Goal: Transaction & Acquisition: Purchase product/service

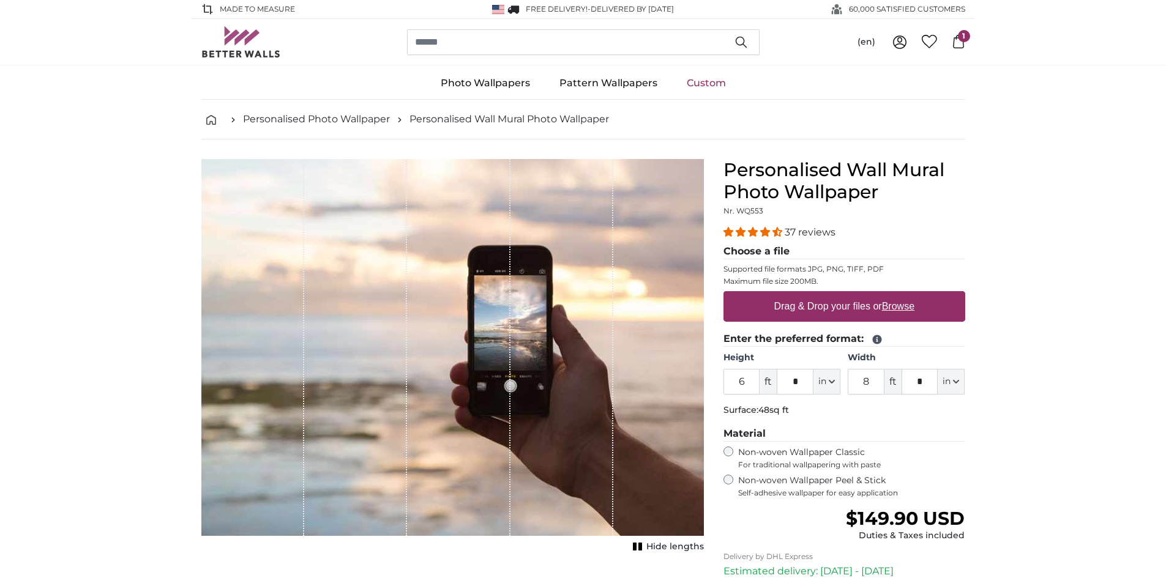
click at [818, 305] on label "Drag & Drop your files or Browse" at bounding box center [844, 306] width 150 height 24
click at [818, 295] on input "Drag & Drop your files or Browse" at bounding box center [845, 293] width 242 height 4
type input "**********"
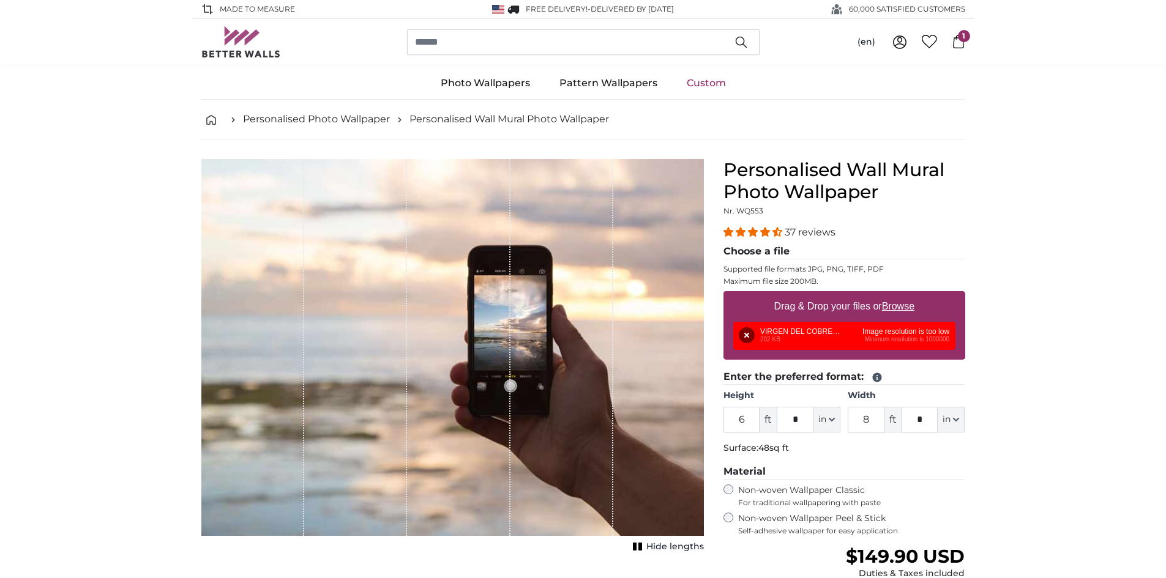
click at [896, 302] on u "Browse" at bounding box center [898, 306] width 32 height 10
click at [896, 295] on input "Drag & Drop your files or Browse" at bounding box center [845, 293] width 242 height 4
type input "**********"
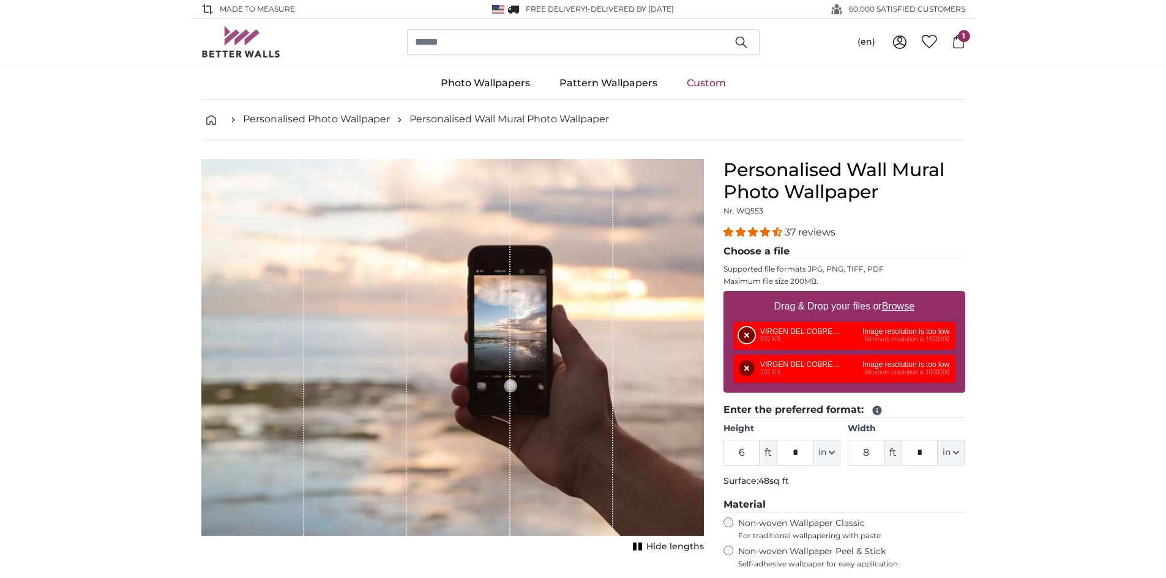
click at [739, 336] on button "Remove" at bounding box center [747, 335] width 16 height 16
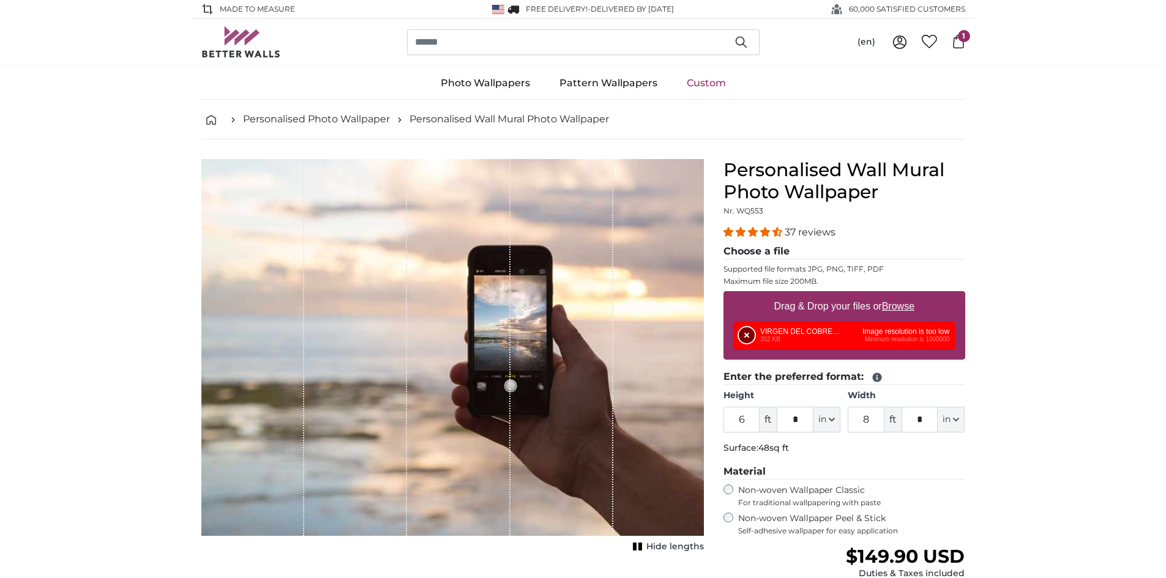
click at [739, 336] on button "Remove" at bounding box center [747, 335] width 16 height 16
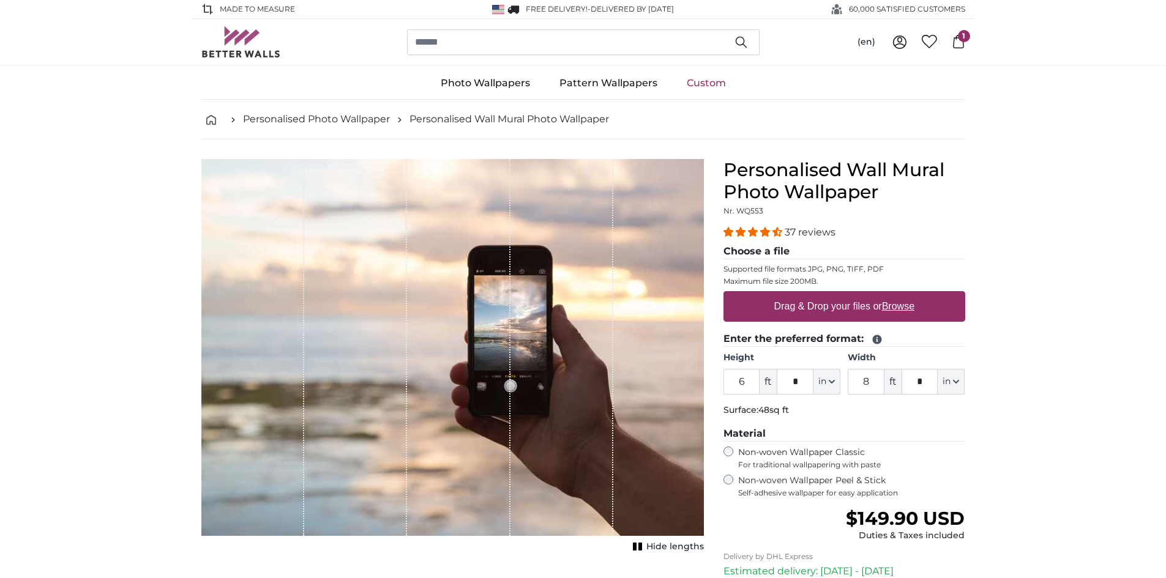
click at [882, 303] on label "Drag & Drop your files or Browse" at bounding box center [844, 306] width 150 height 24
click at [882, 295] on input "Drag & Drop your files or Browse" at bounding box center [845, 293] width 242 height 4
type input "**********"
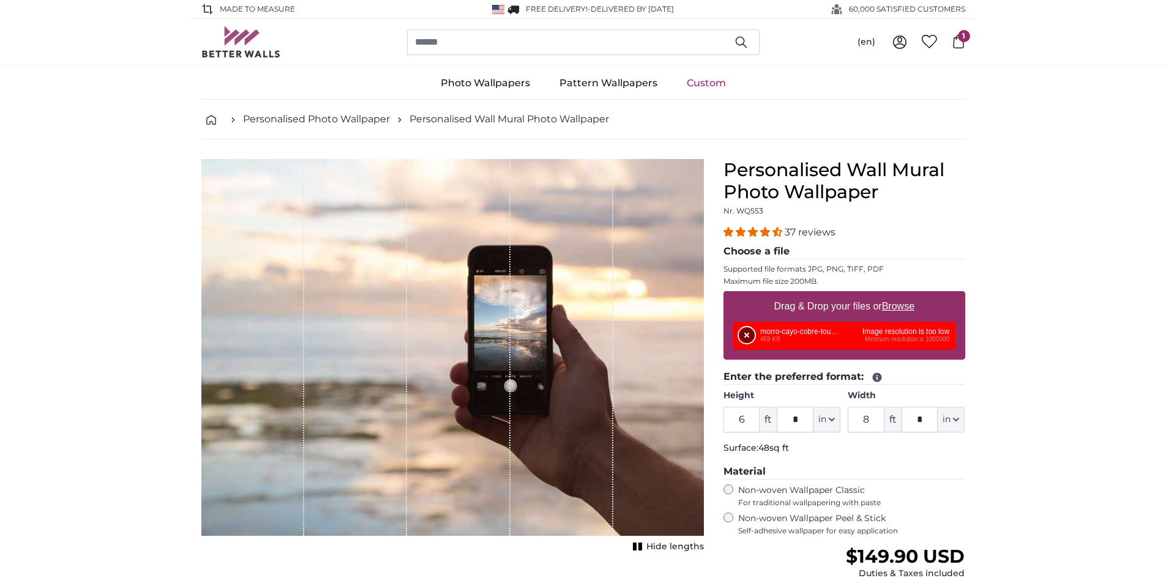
click at [748, 333] on button "Remove" at bounding box center [747, 335] width 16 height 16
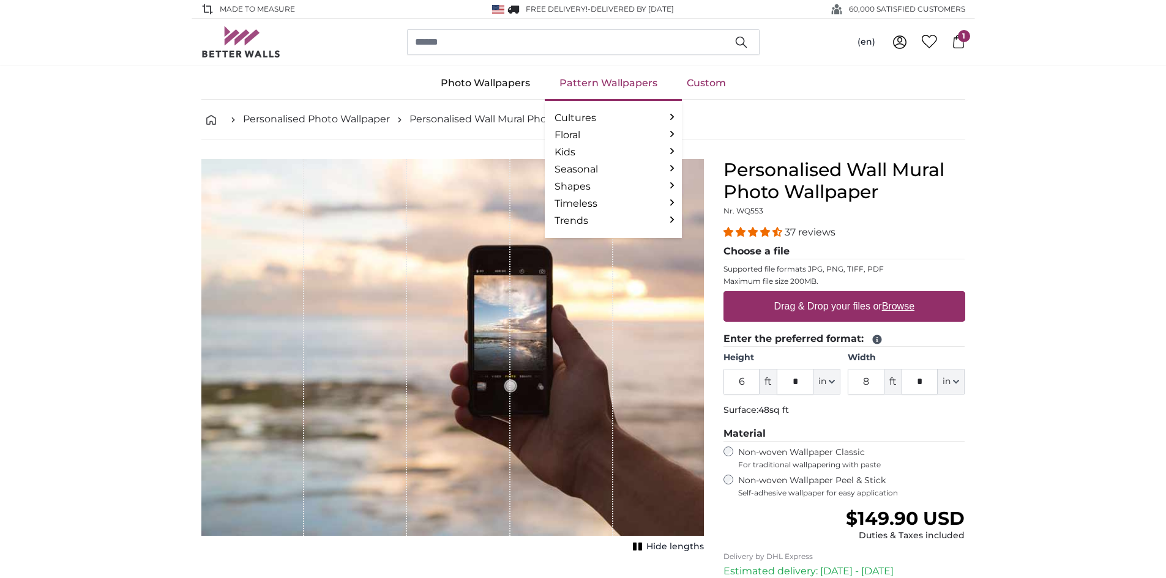
click at [618, 88] on link "Pattern Wallpapers" at bounding box center [608, 83] width 127 height 32
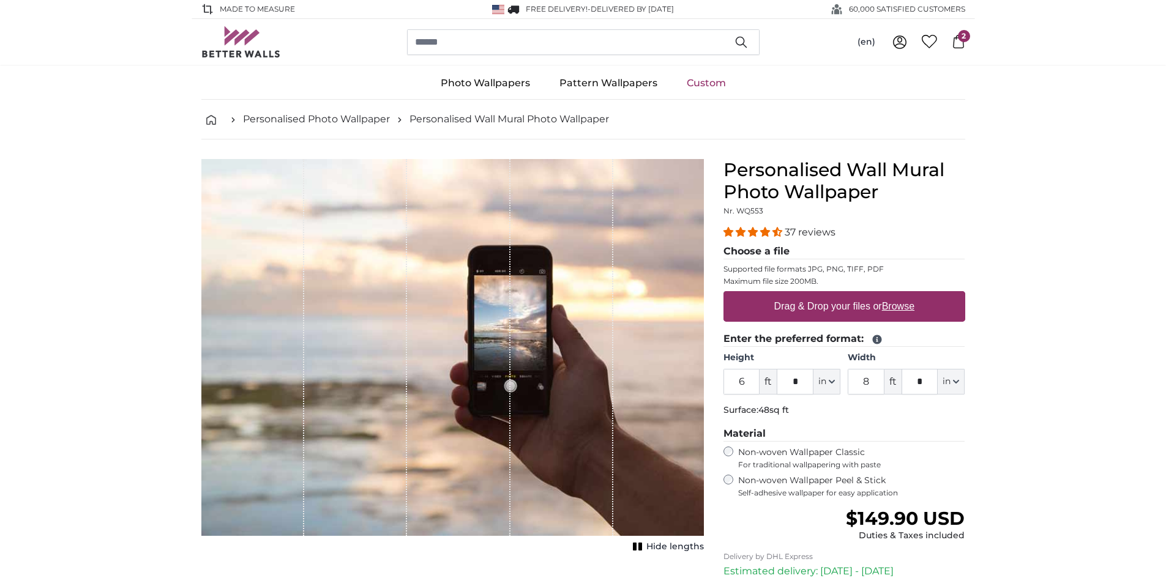
click at [832, 309] on label "Drag & Drop your files or Browse" at bounding box center [844, 306] width 150 height 24
click at [832, 295] on input "Drag & Drop your files or Browse" at bounding box center [845, 293] width 242 height 4
type input "**********"
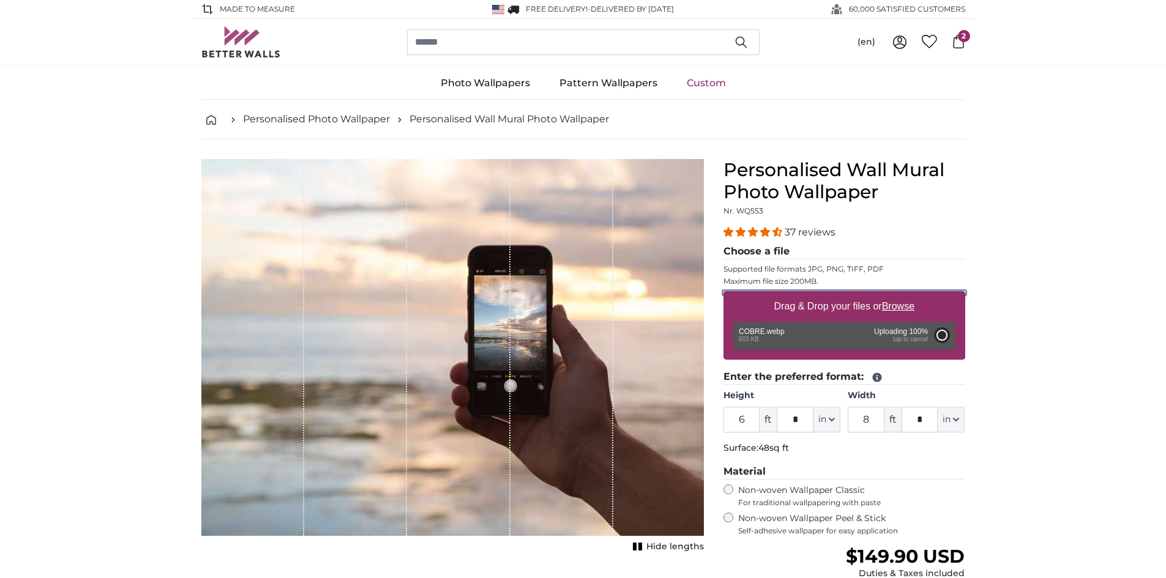
type input "7"
type input "****"
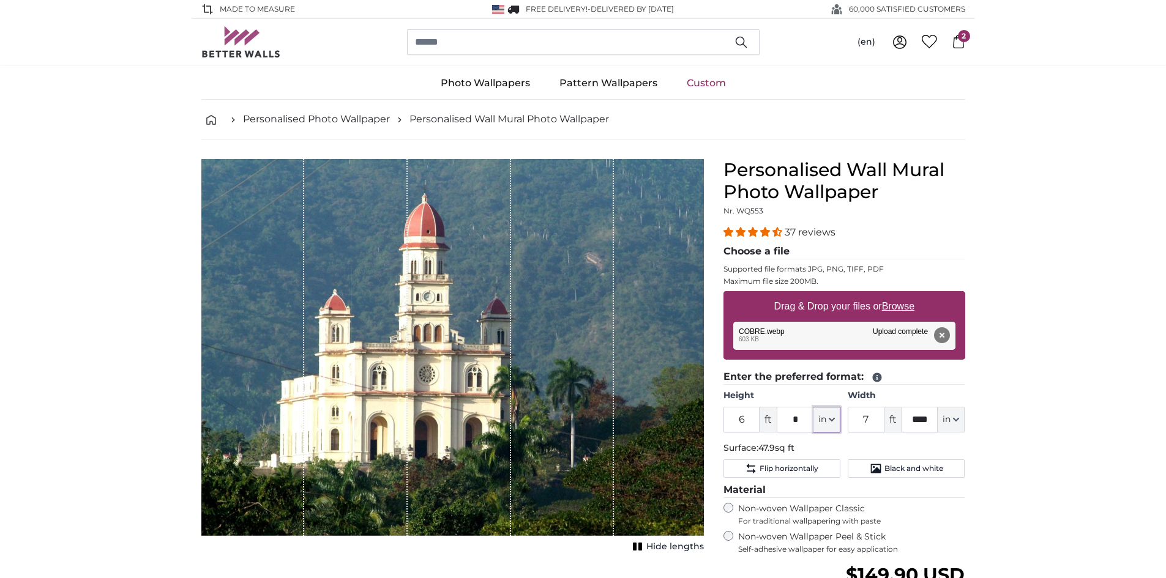
click at [831, 419] on icon "button" at bounding box center [832, 420] width 6 height 6
click at [830, 476] on link "Inches (inch)" at bounding box center [827, 474] width 108 height 22
type input "72"
type input "95.8"
drag, startPoint x: 788, startPoint y: 417, endPoint x: 634, endPoint y: 335, distance: 175.0
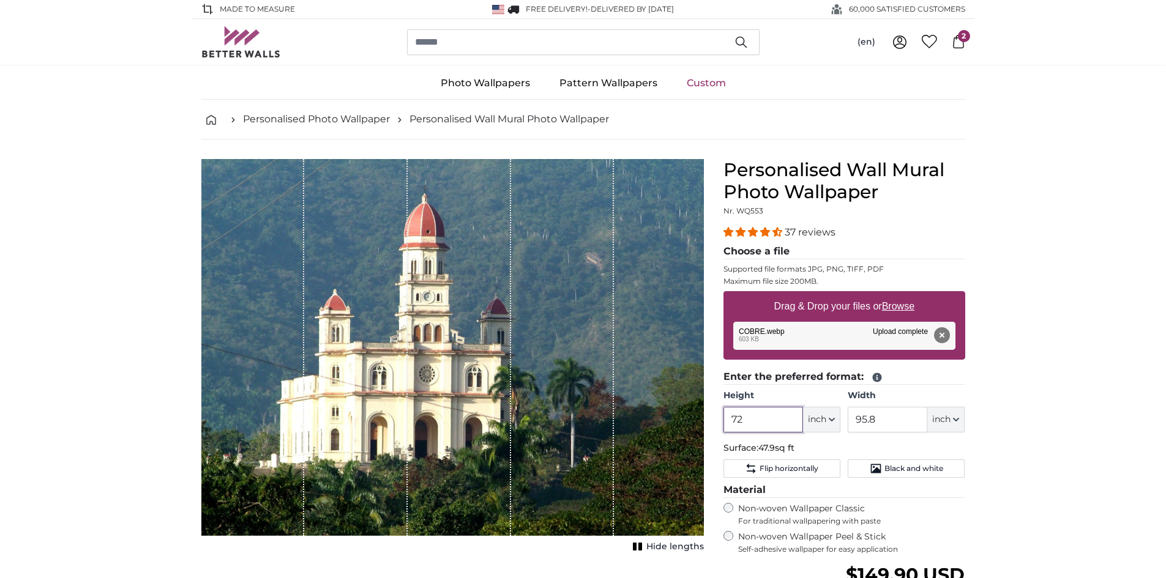
click at [644, 362] on product-detail "Cancel Crop image Hide lengths Personalised Wall Mural Photo Wallpaper Nr. WQ55…" at bounding box center [584, 452] width 784 height 625
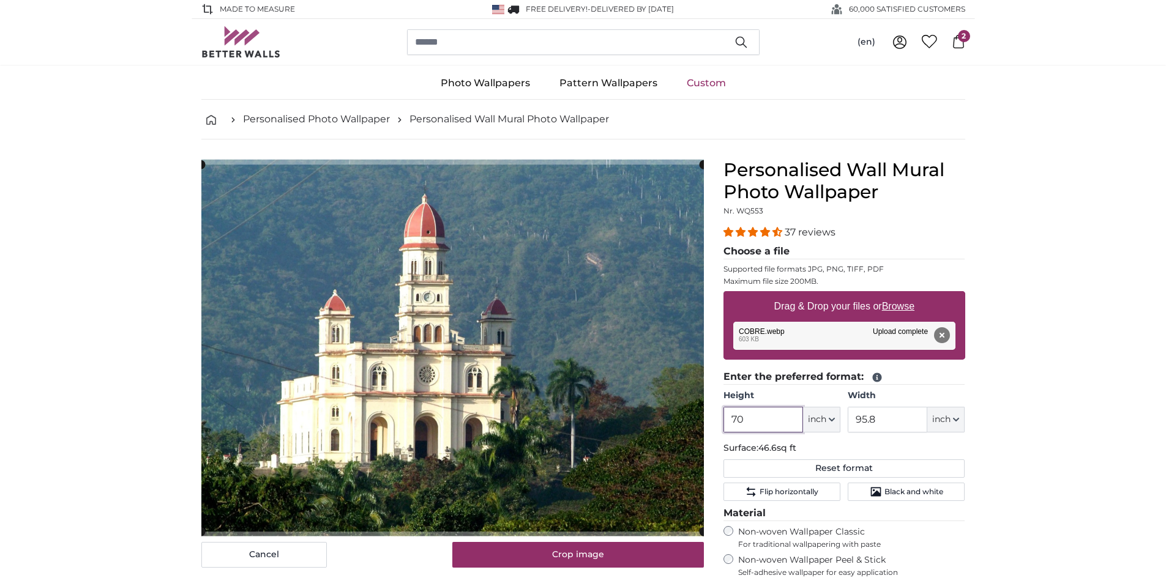
type input "70"
drag, startPoint x: 889, startPoint y: 418, endPoint x: 779, endPoint y: 403, distance: 111.2
click at [779, 404] on div "Height 70 ft * inch Centimeter (cm) Inches (inch) Feet (ft. in.) Width 95.8 ft …" at bounding box center [845, 411] width 242 height 43
type input "70"
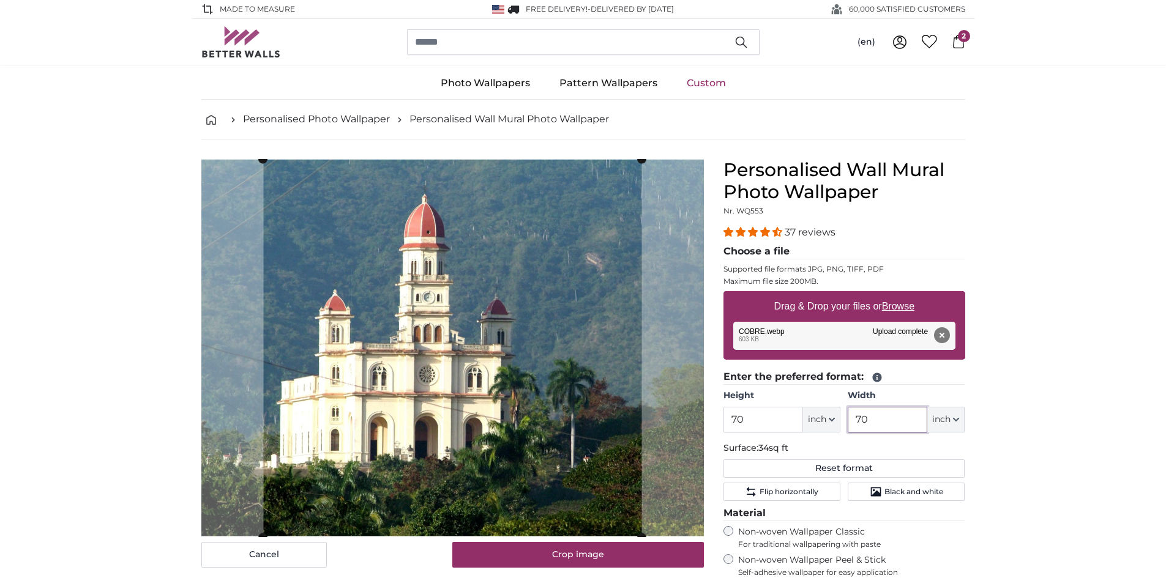
type input "70"
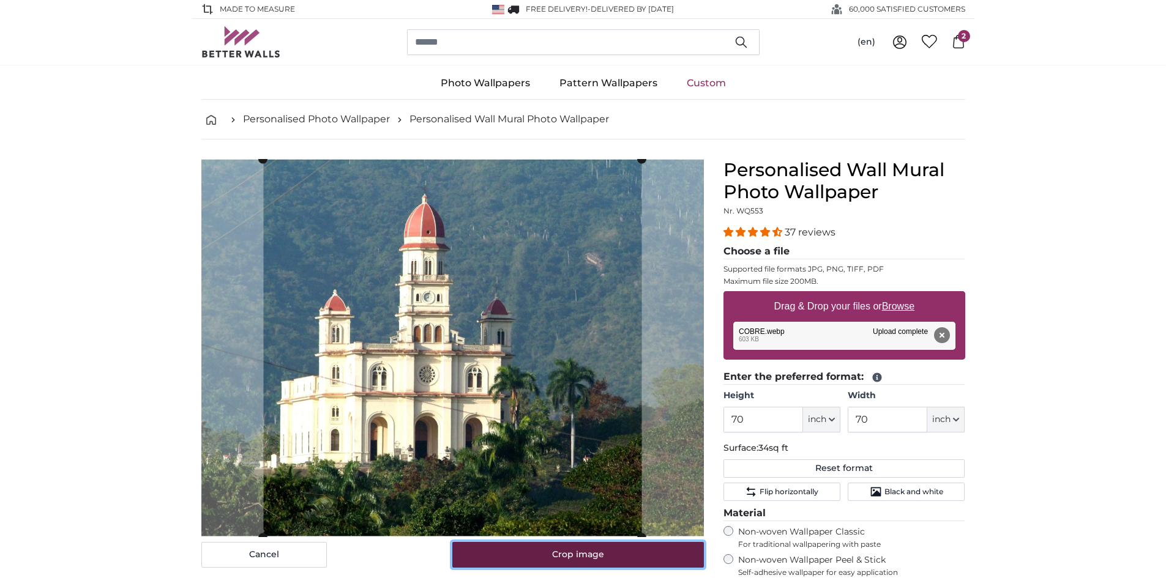
click at [541, 551] on button "Crop image" at bounding box center [578, 555] width 252 height 26
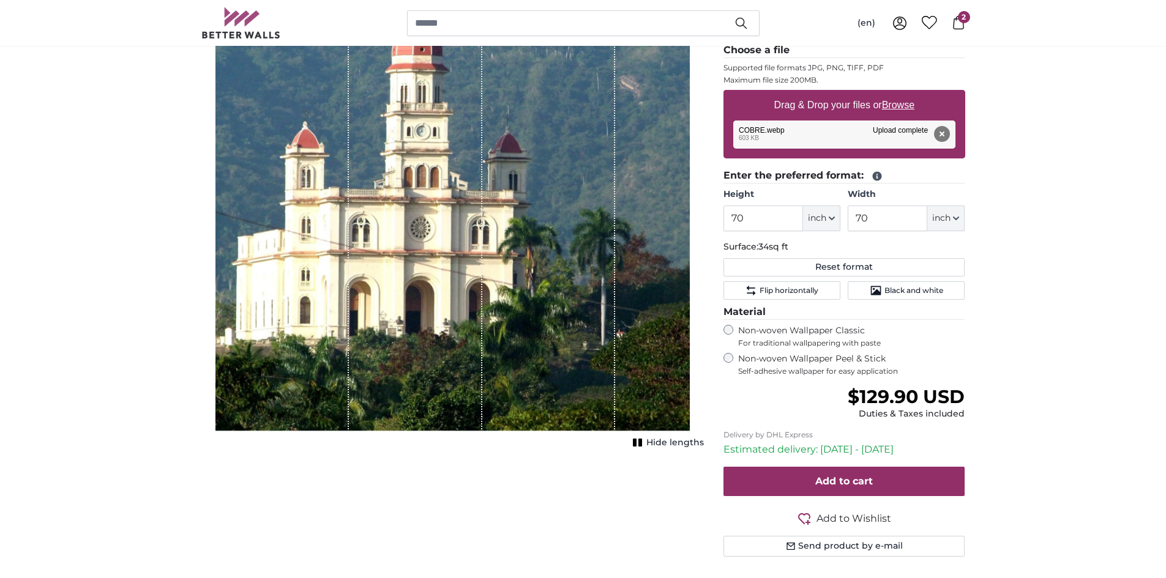
scroll to position [245, 0]
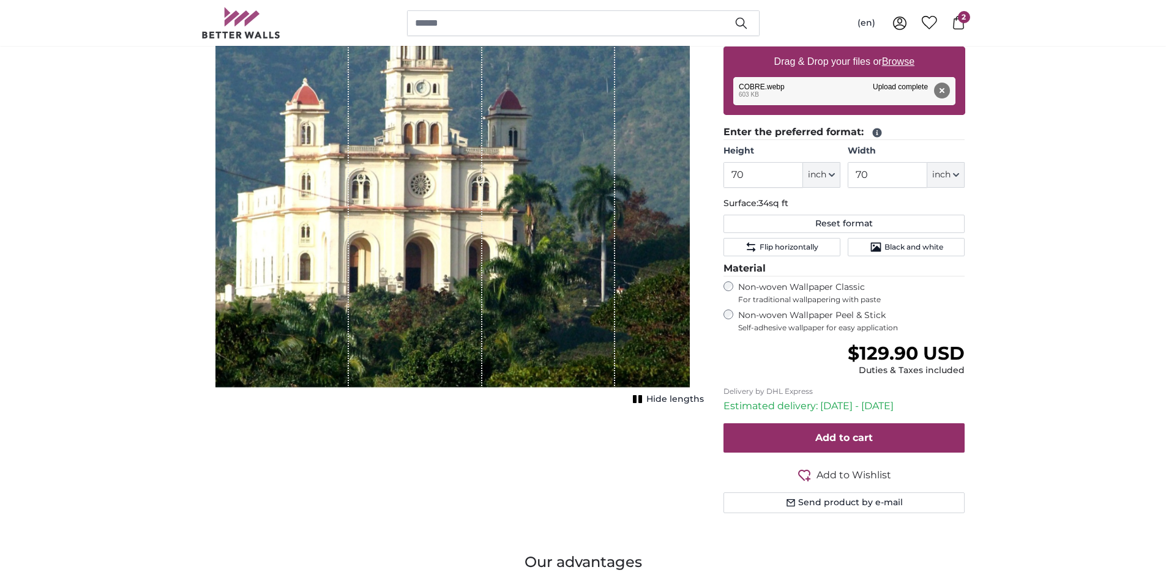
click at [675, 406] on div "Cancel Crop image Hide lengths" at bounding box center [453, 228] width 522 height 629
click at [673, 397] on span "Hide lengths" at bounding box center [675, 400] width 58 height 12
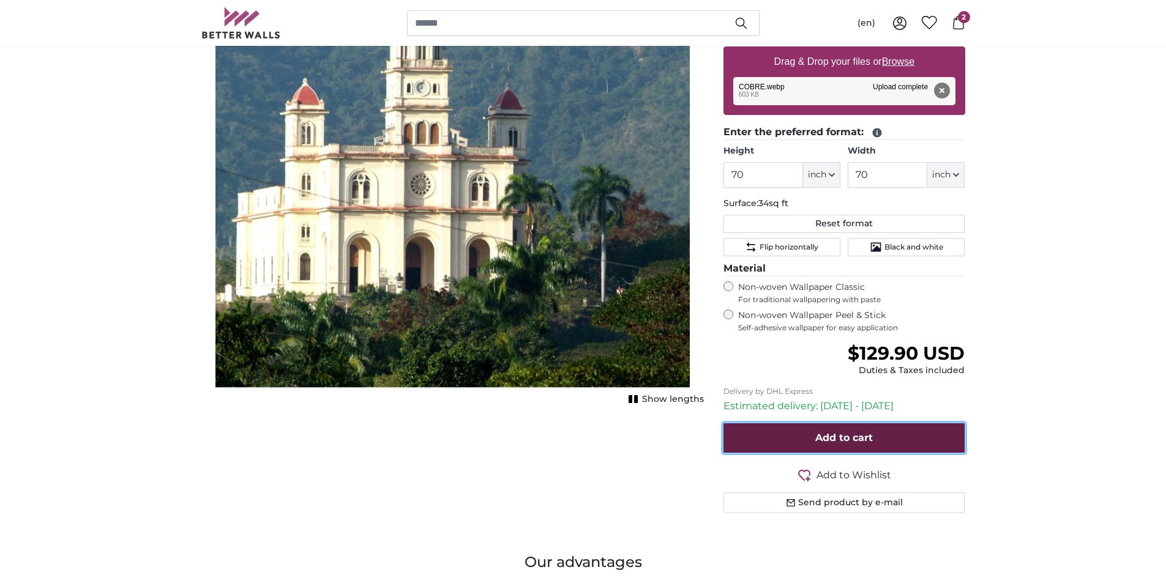
click at [855, 443] on span "Add to cart" at bounding box center [844, 438] width 58 height 12
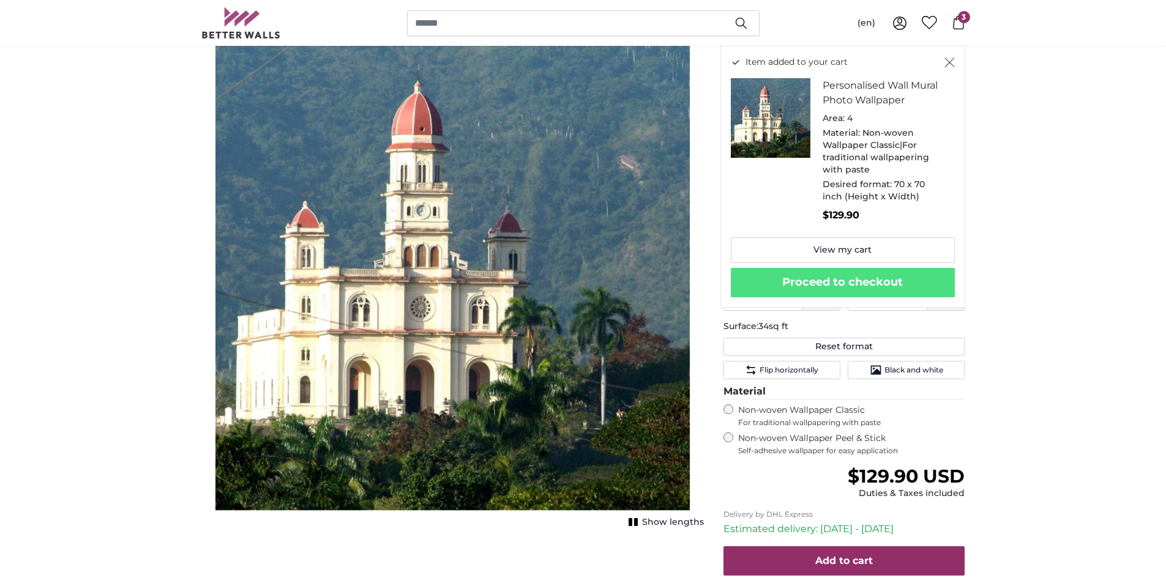
scroll to position [122, 0]
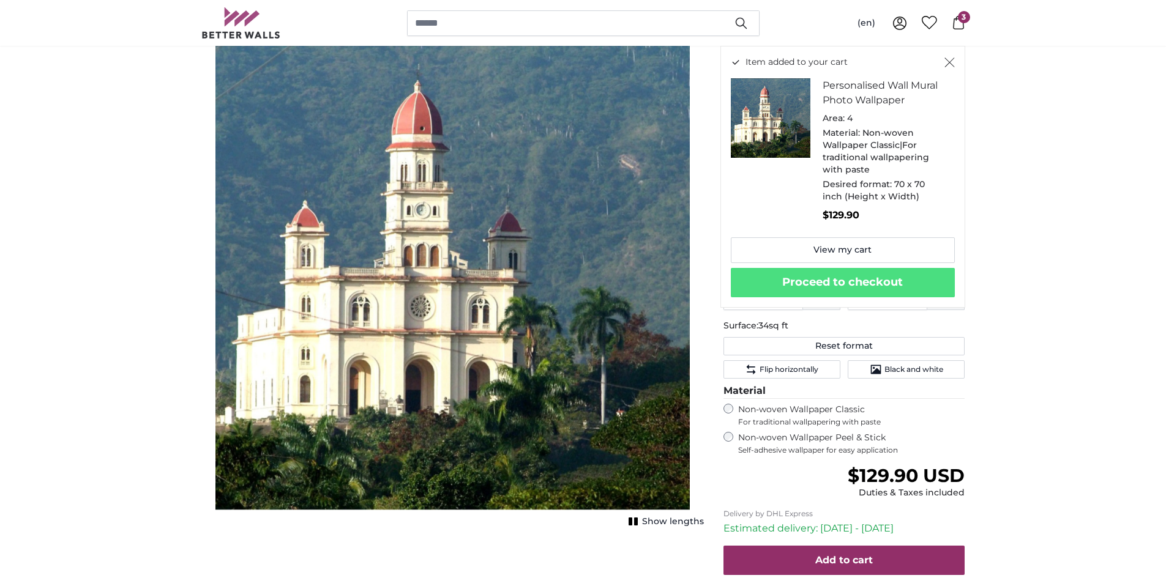
click at [235, 31] on img at bounding box center [241, 22] width 80 height 31
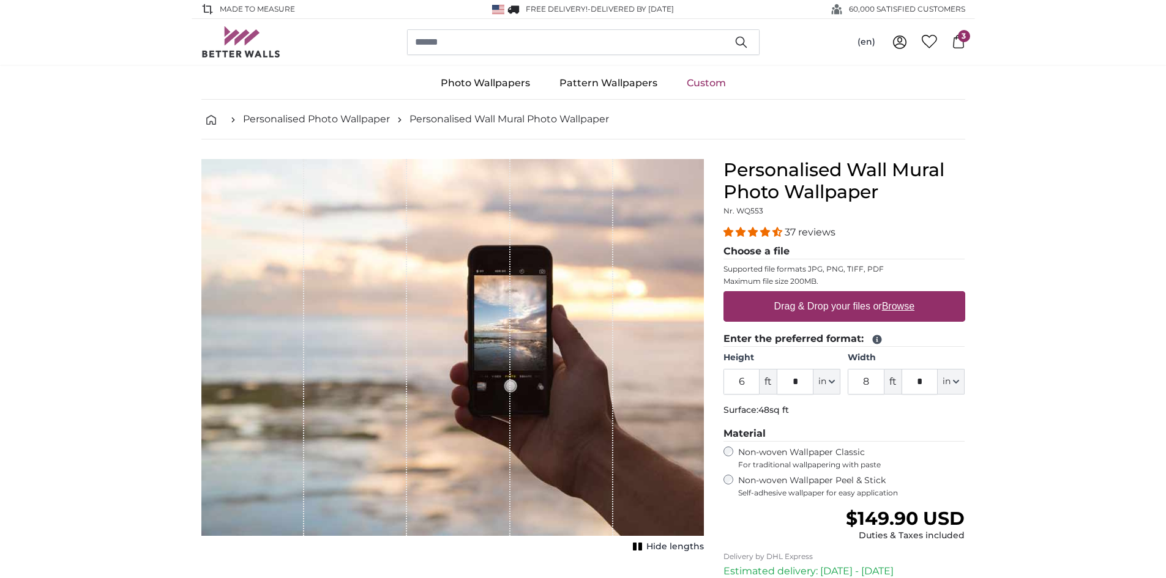
click at [827, 298] on label "Drag & Drop your files or Browse" at bounding box center [844, 306] width 150 height 24
click at [827, 295] on input "Drag & Drop your files or Browse" at bounding box center [845, 293] width 242 height 4
type input "**********"
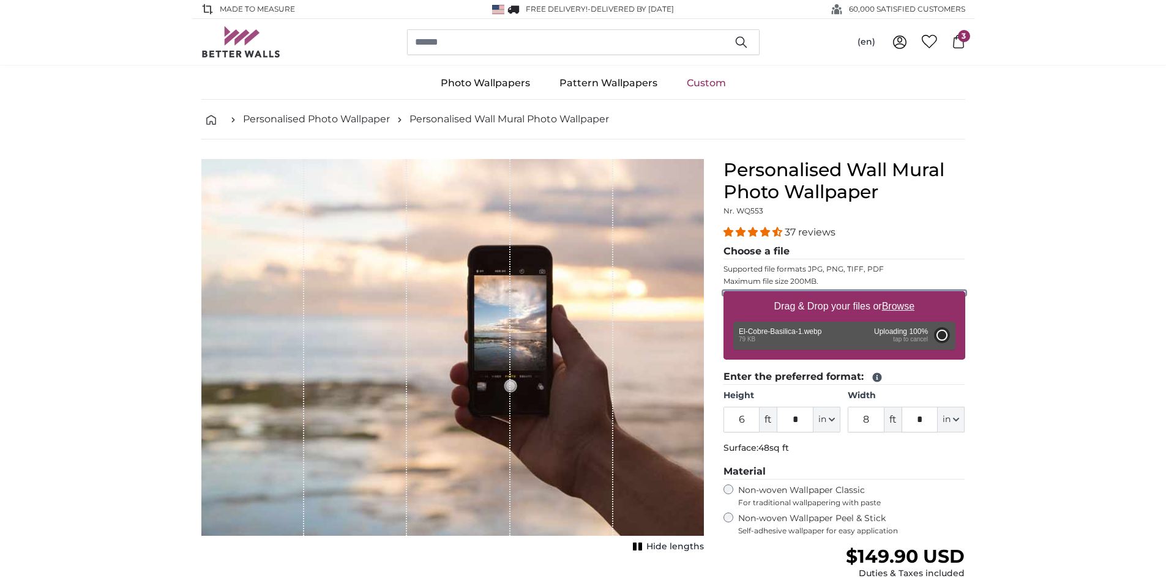
type input "1"
type input "****"
type input "2"
type input "***"
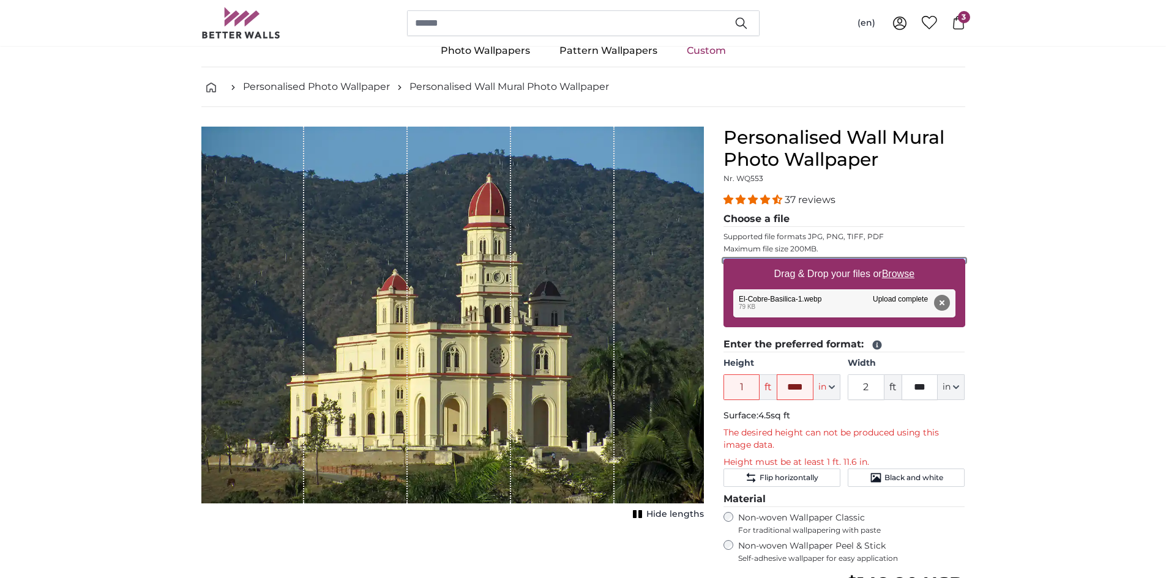
scroll to position [61, 0]
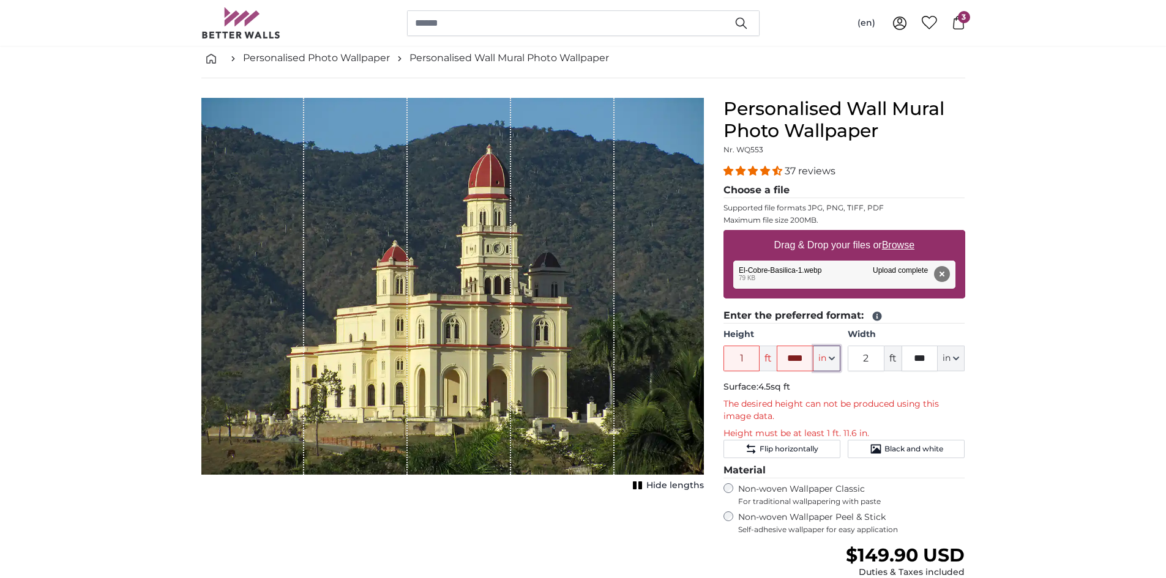
click at [834, 361] on icon "button" at bounding box center [832, 359] width 6 height 6
click at [813, 416] on link "Inches (inch)" at bounding box center [827, 413] width 108 height 22
type input "22"
type input "29.3"
drag, startPoint x: 763, startPoint y: 357, endPoint x: 691, endPoint y: 352, distance: 71.8
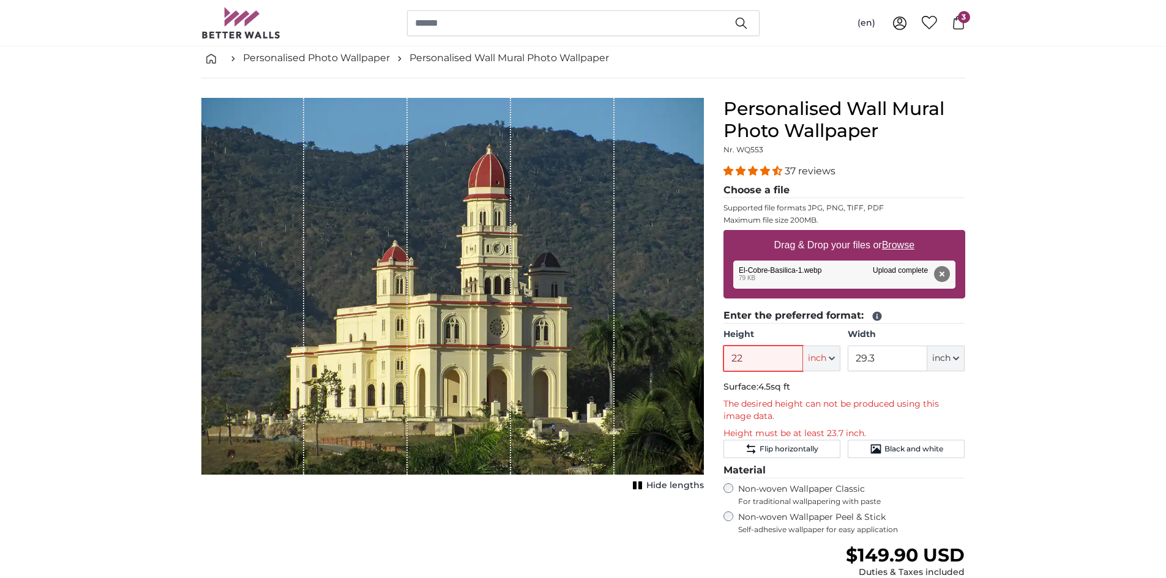
click at [708, 356] on product-detail "Cancel Crop image Hide lengths Personalised Wall Mural Photo Wallpaper Nr. WQ55…" at bounding box center [584, 411] width 784 height 667
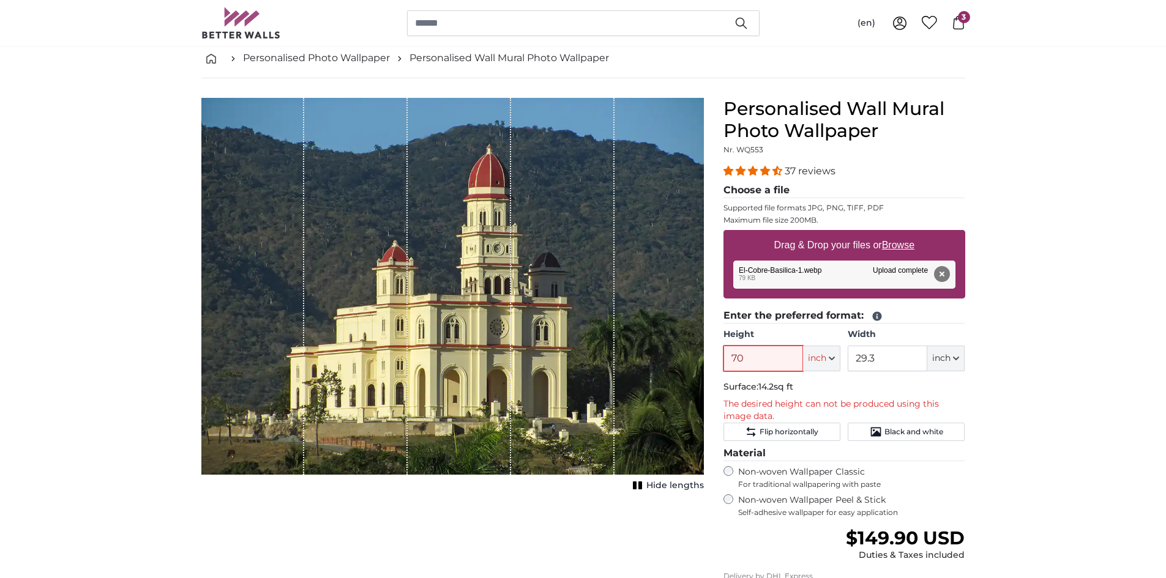
type input "70"
click at [915, 357] on input "29.3" at bounding box center [888, 359] width 80 height 26
drag, startPoint x: 908, startPoint y: 358, endPoint x: 771, endPoint y: 353, distance: 137.8
click at [790, 358] on div "Height 70 ft **** inch Centimeter (cm) Inches (inch) Feet (ft. in.) Width 29.3 …" at bounding box center [845, 350] width 242 height 43
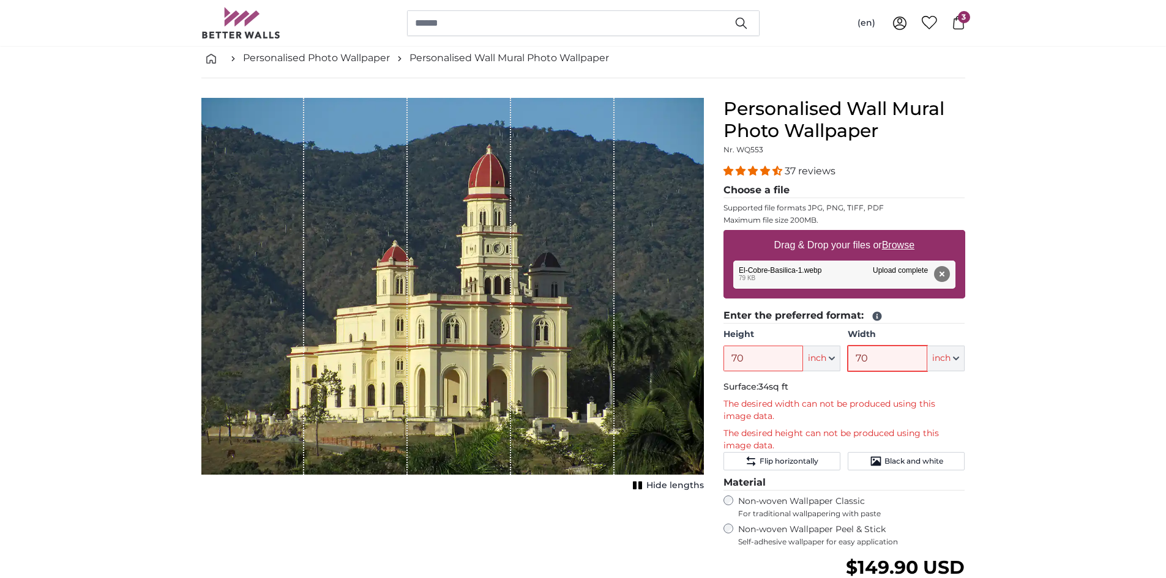
type input "70"
click at [820, 357] on span "inch" at bounding box center [817, 359] width 18 height 12
click at [818, 425] on link "Feet (ft. in.)" at bounding box center [822, 435] width 108 height 22
type input "1"
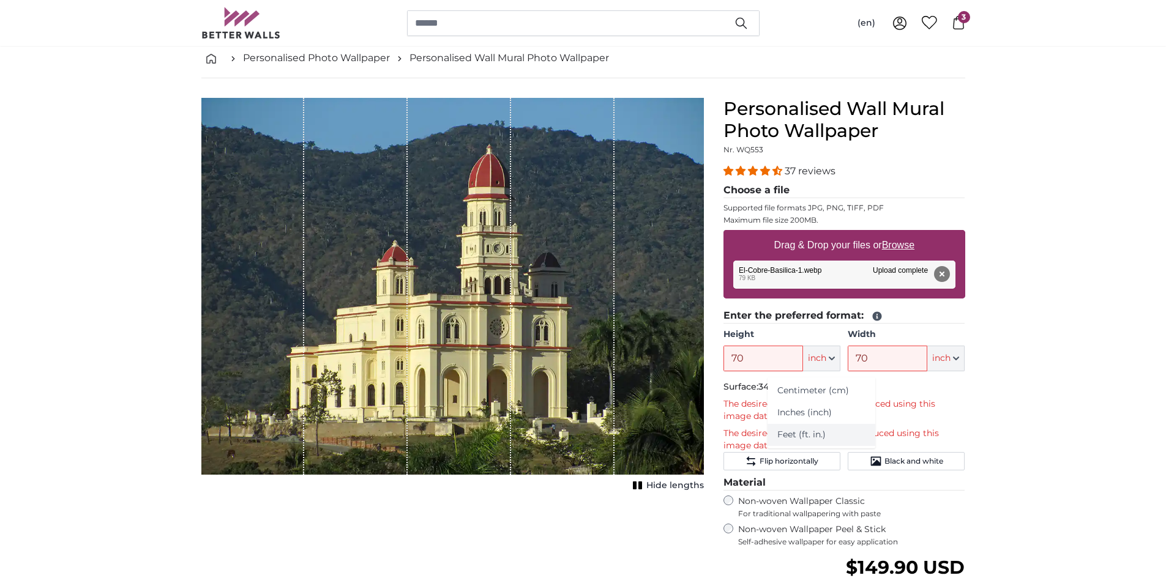
type input "2"
click at [828, 357] on button "in" at bounding box center [826, 359] width 27 height 26
click at [828, 385] on link "Centimeter (cm)" at bounding box center [827, 391] width 108 height 22
type input "56"
type input "74.5"
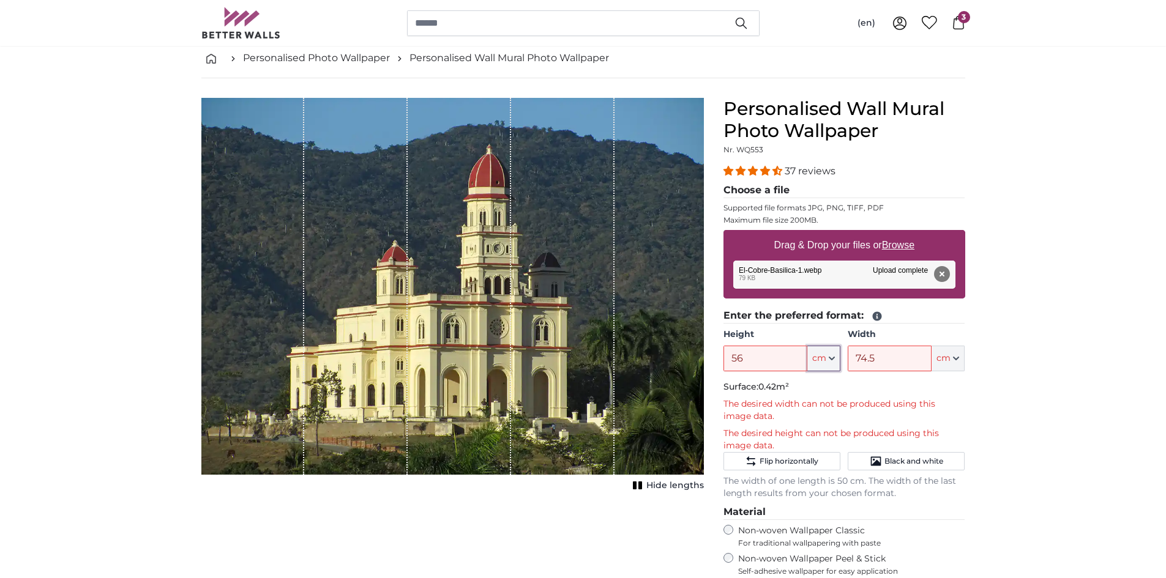
click at [831, 368] on button "cm" at bounding box center [823, 359] width 33 height 26
click at [831, 416] on link "Inches (inch)" at bounding box center [824, 413] width 108 height 22
type input "22"
type input "29.3"
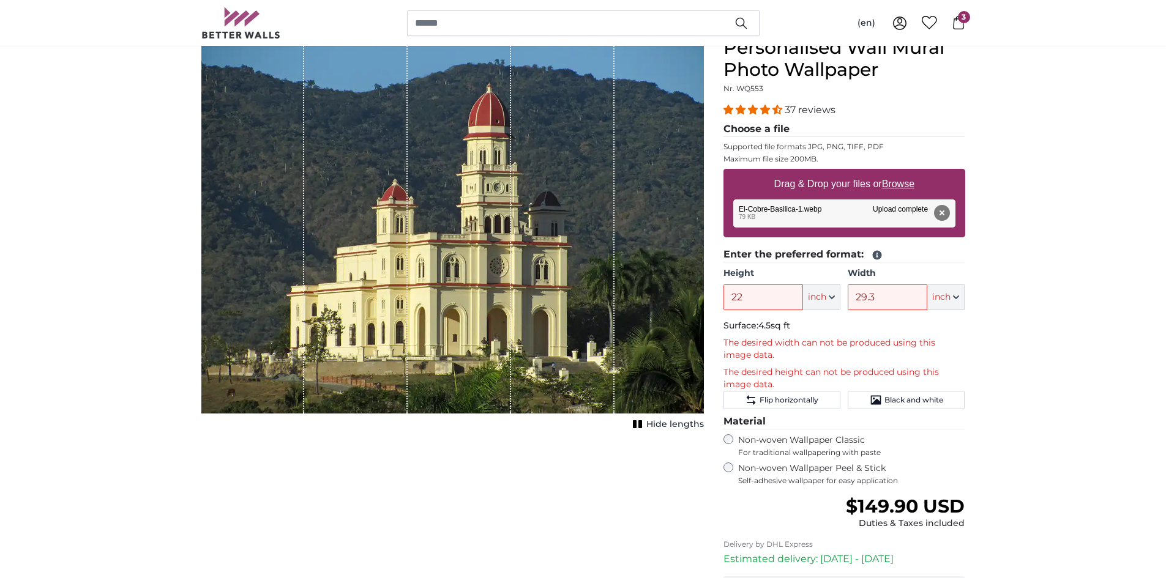
scroll to position [0, 0]
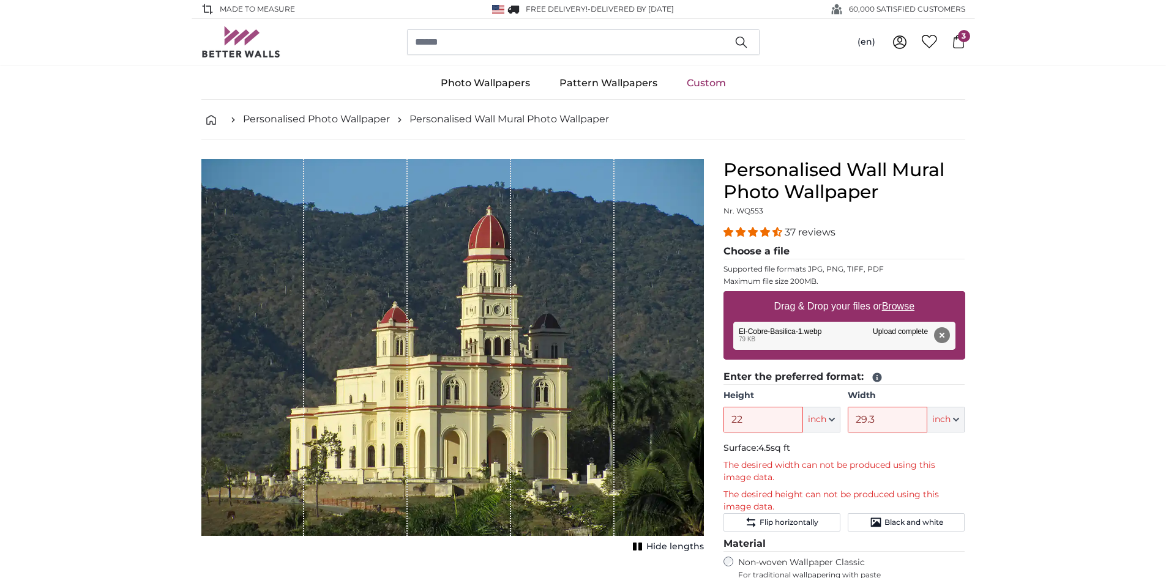
click at [962, 40] on span "3" at bounding box center [964, 36] width 12 height 12
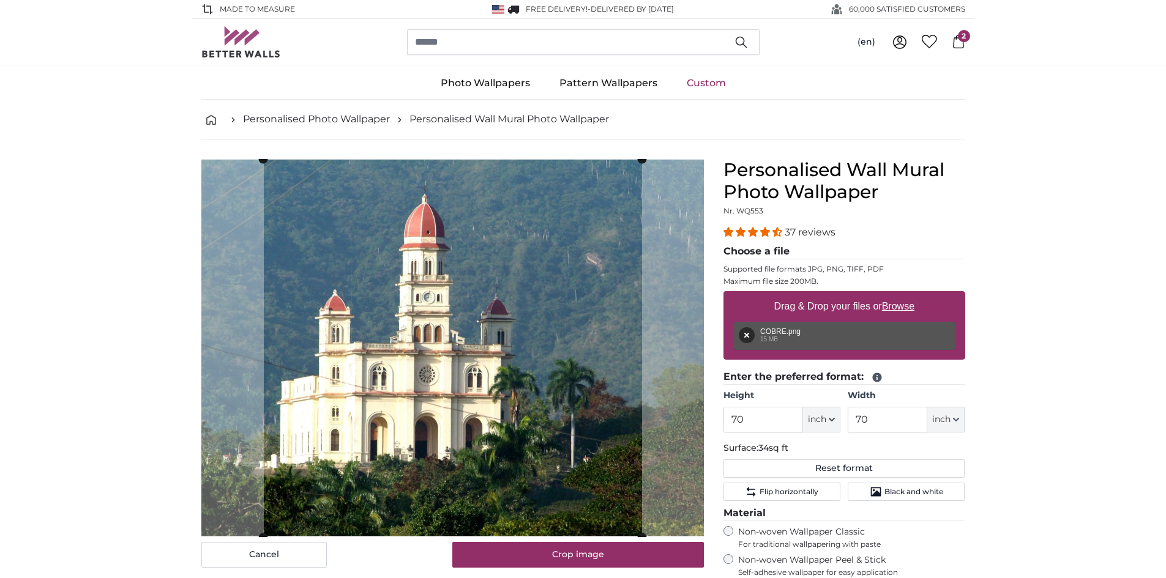
click at [653, 573] on div "Cancel Crop image Hide lengths" at bounding box center [453, 473] width 522 height 629
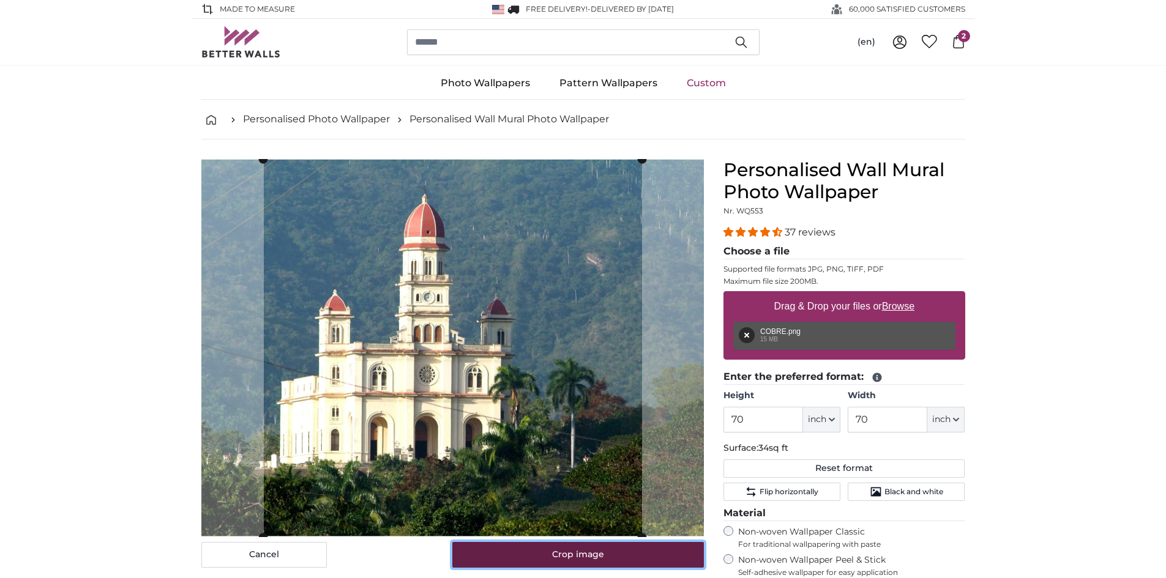
click at [651, 564] on button "Crop image" at bounding box center [578, 555] width 252 height 26
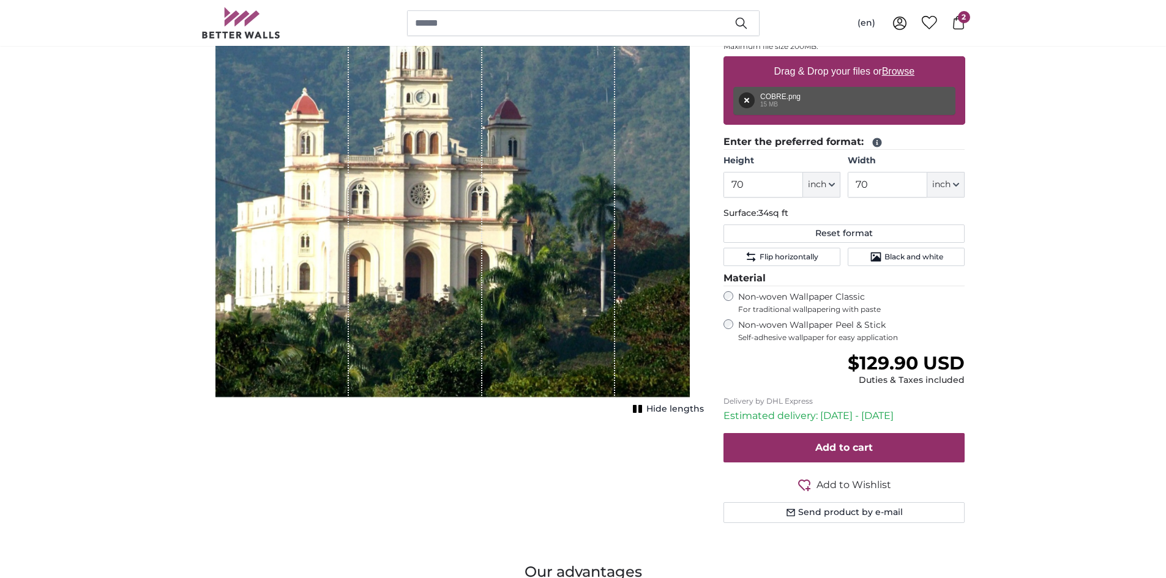
scroll to position [245, 0]
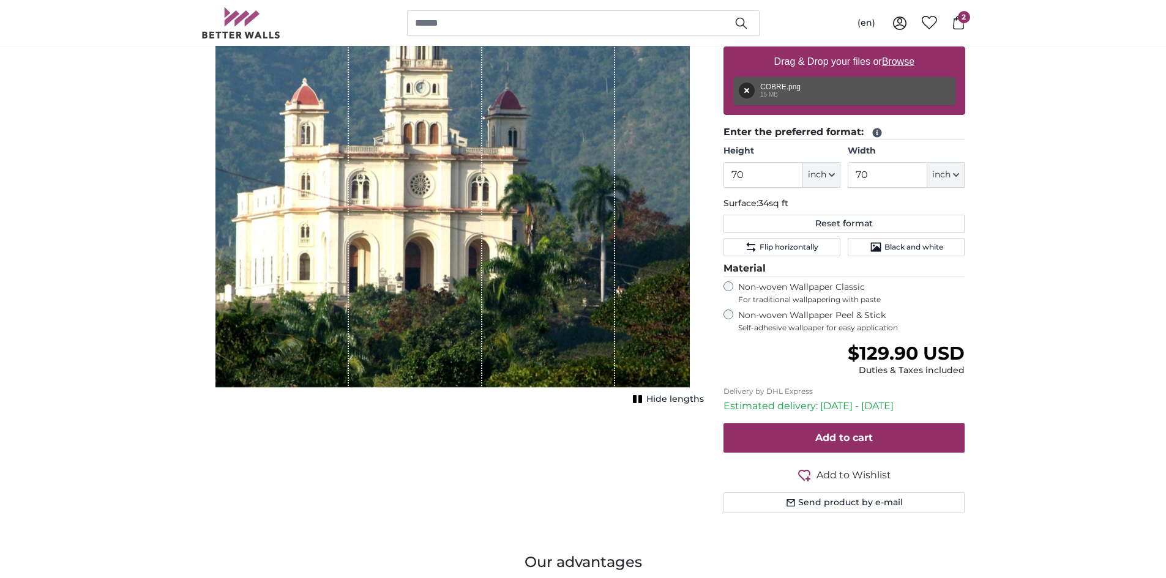
click at [676, 405] on div "Cancel Crop image Hide lengths" at bounding box center [453, 228] width 522 height 629
click at [653, 396] on span "Hide lengths" at bounding box center [675, 400] width 58 height 12
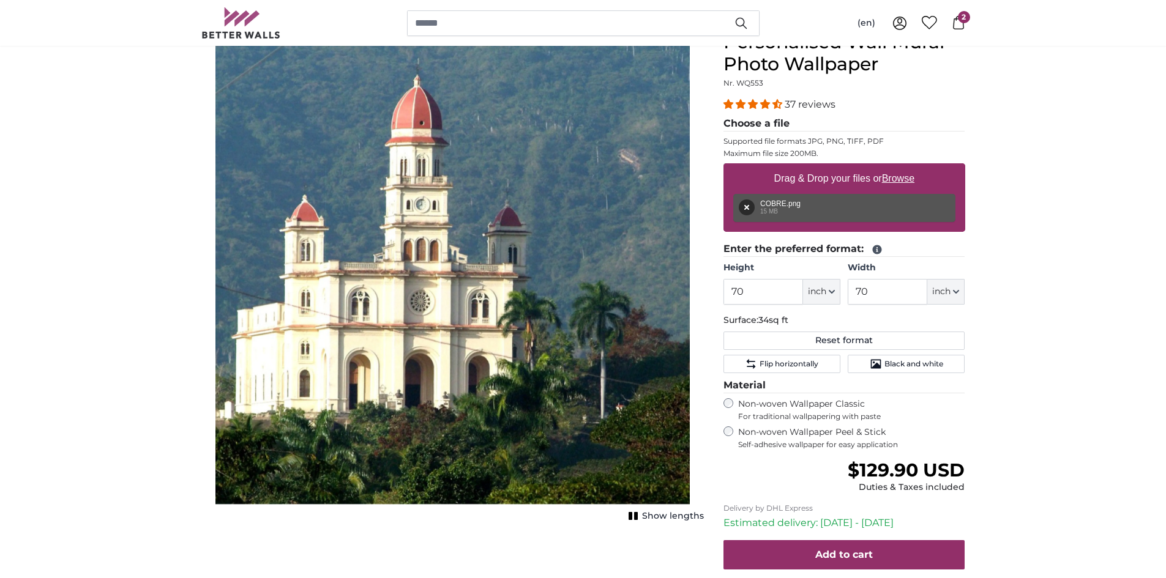
scroll to position [122, 0]
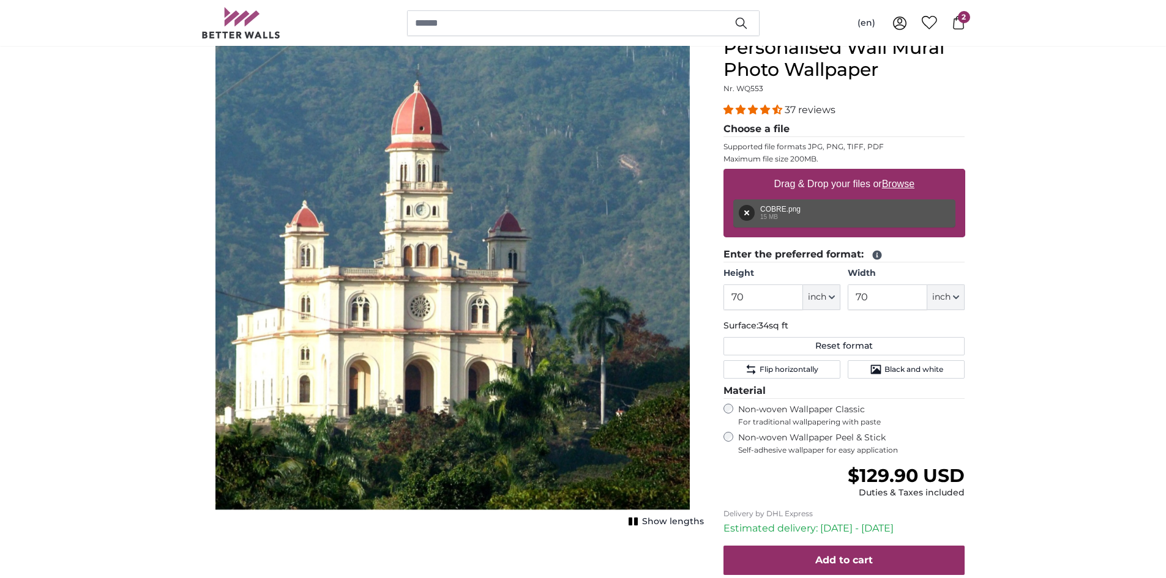
click at [964, 15] on span "2" at bounding box center [964, 17] width 12 height 12
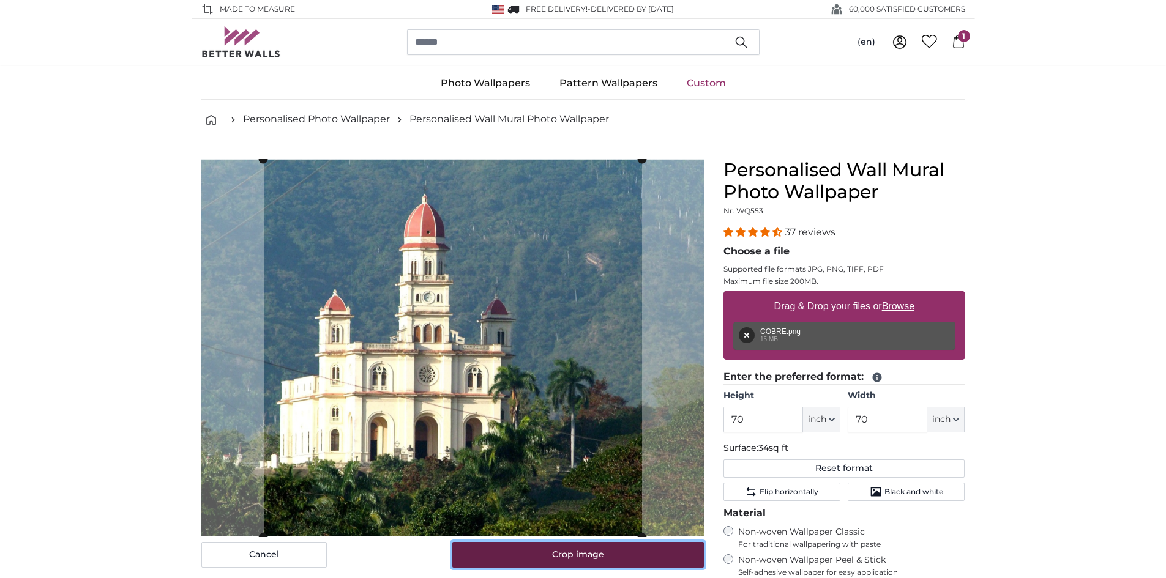
click at [518, 564] on button "Crop image" at bounding box center [578, 555] width 252 height 26
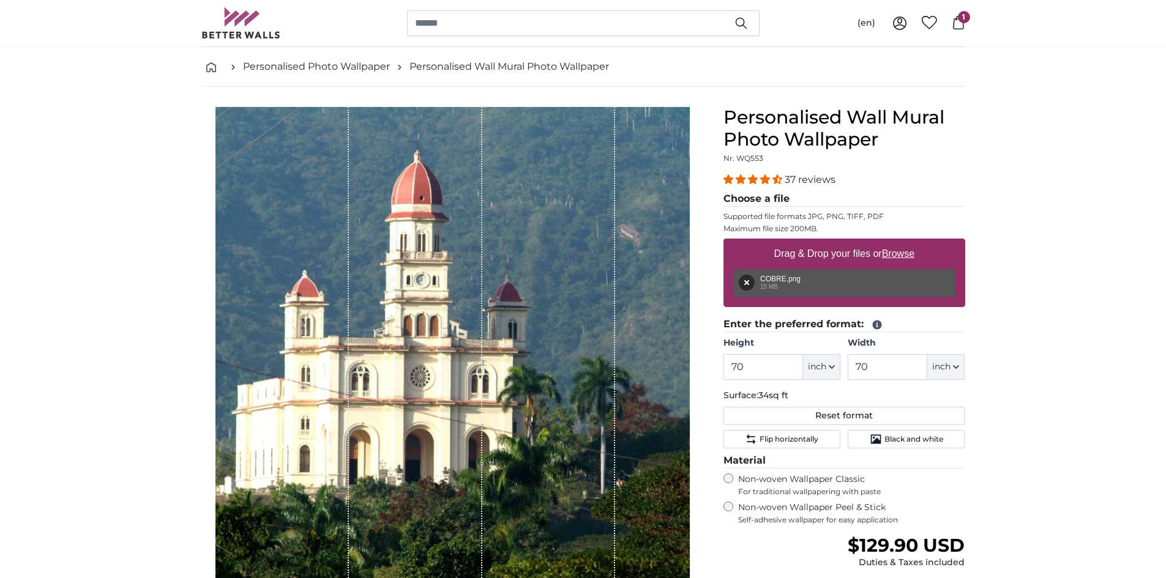
scroll to position [122, 0]
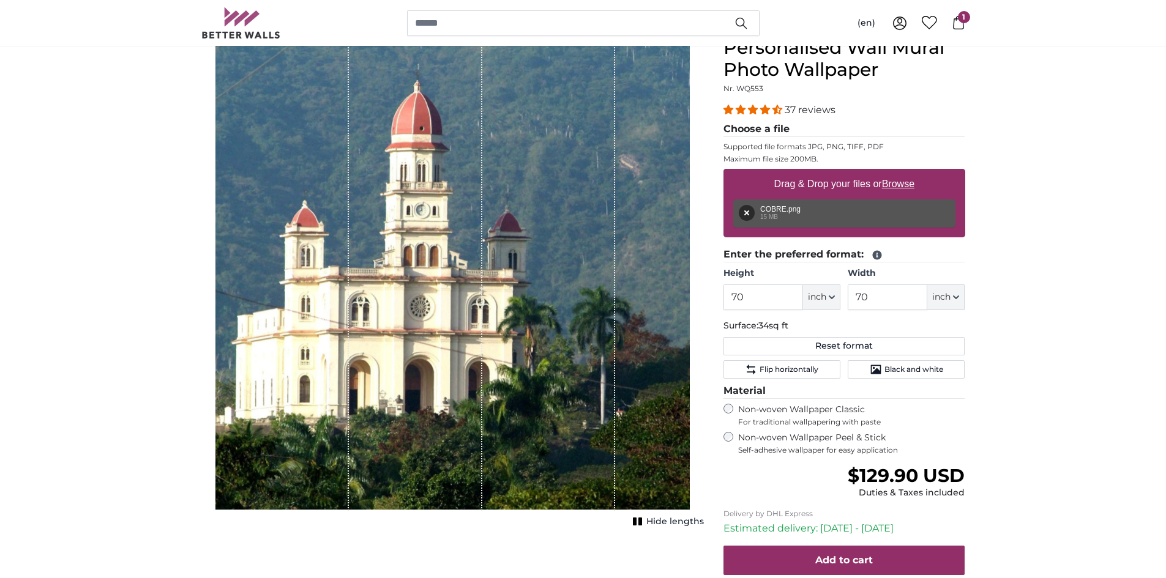
click at [673, 526] on span "Hide lengths" at bounding box center [675, 522] width 58 height 12
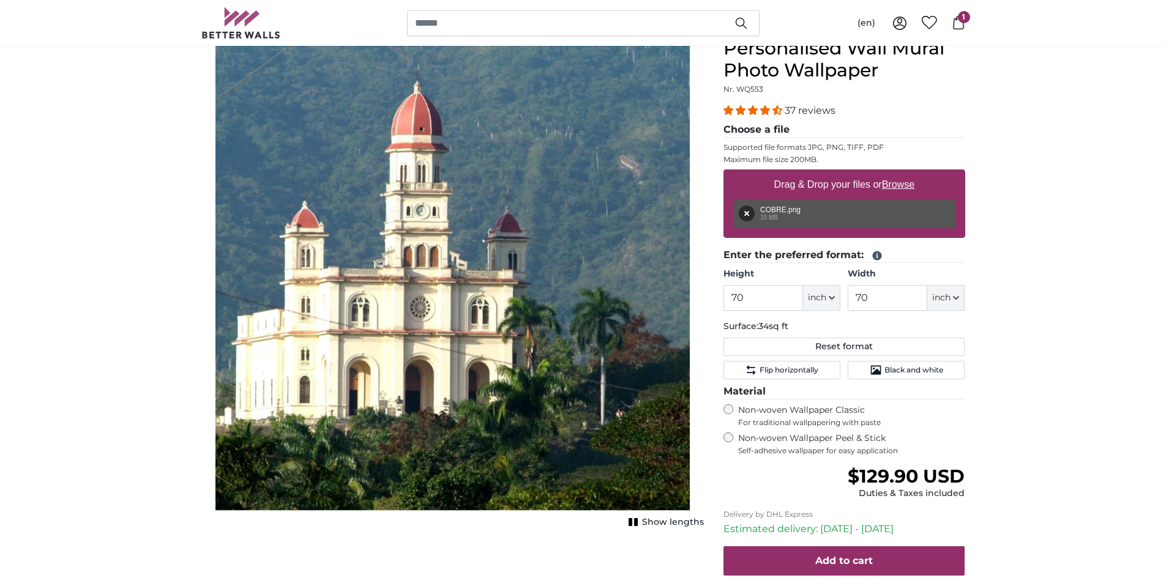
scroll to position [0, 0]
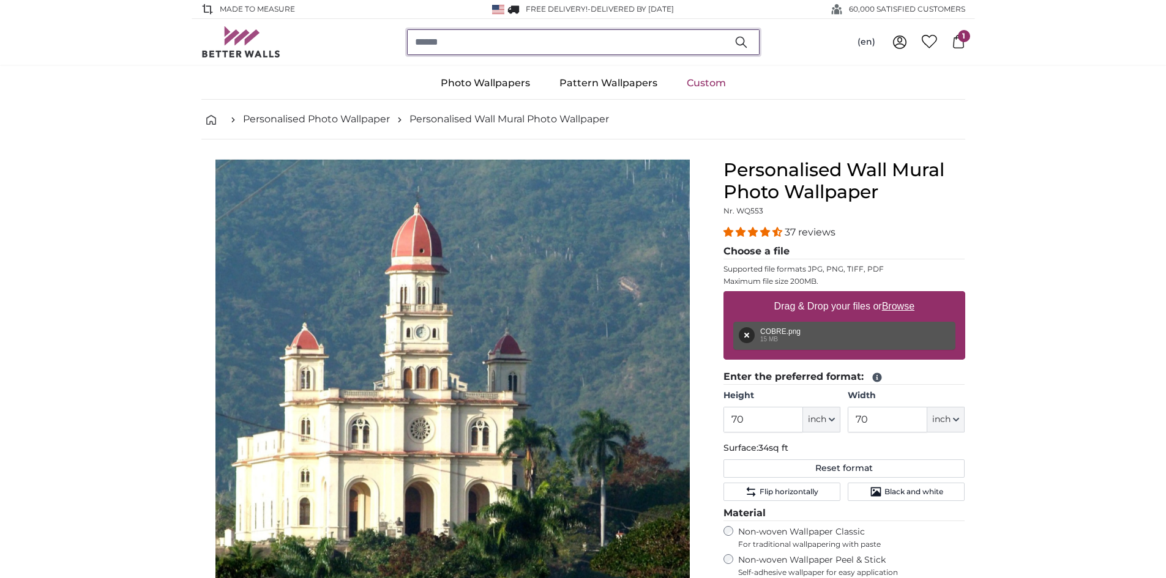
click at [523, 37] on input "search" at bounding box center [583, 42] width 353 height 26
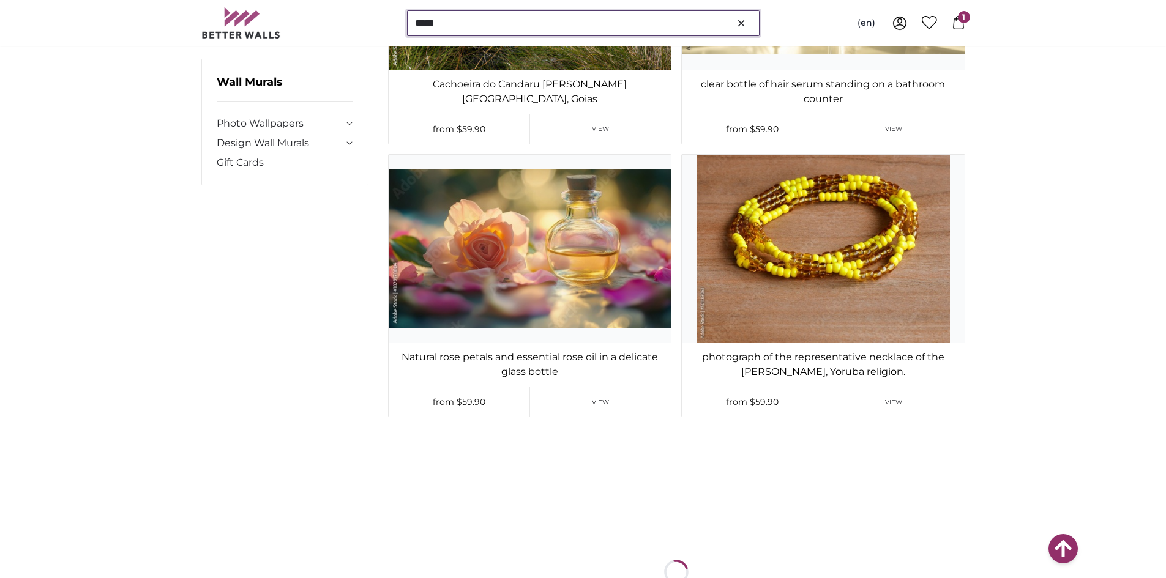
scroll to position [6488, 0]
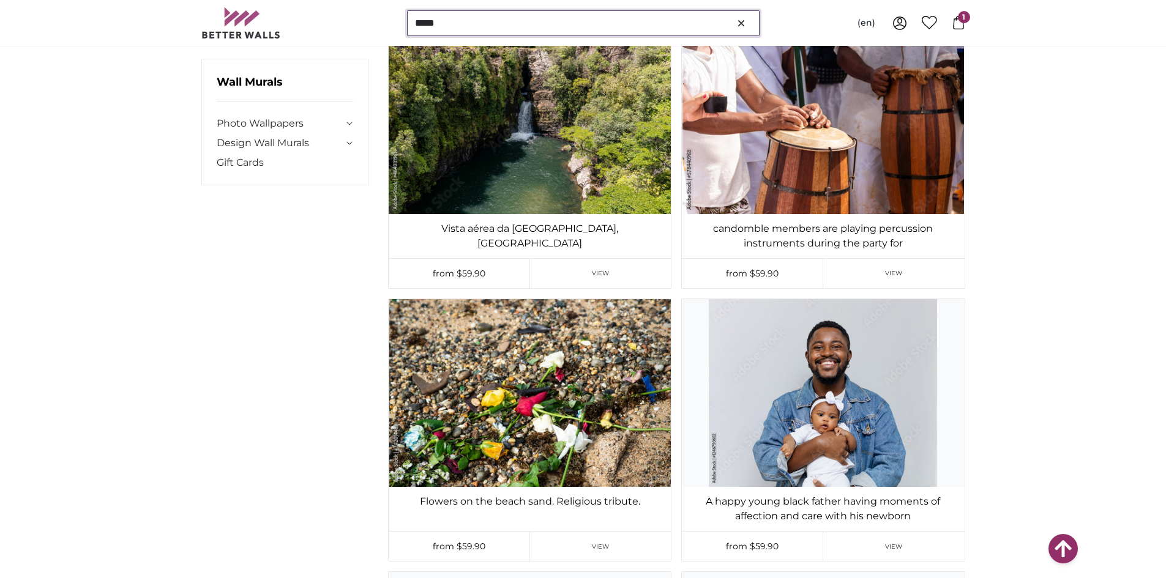
type input "*****"
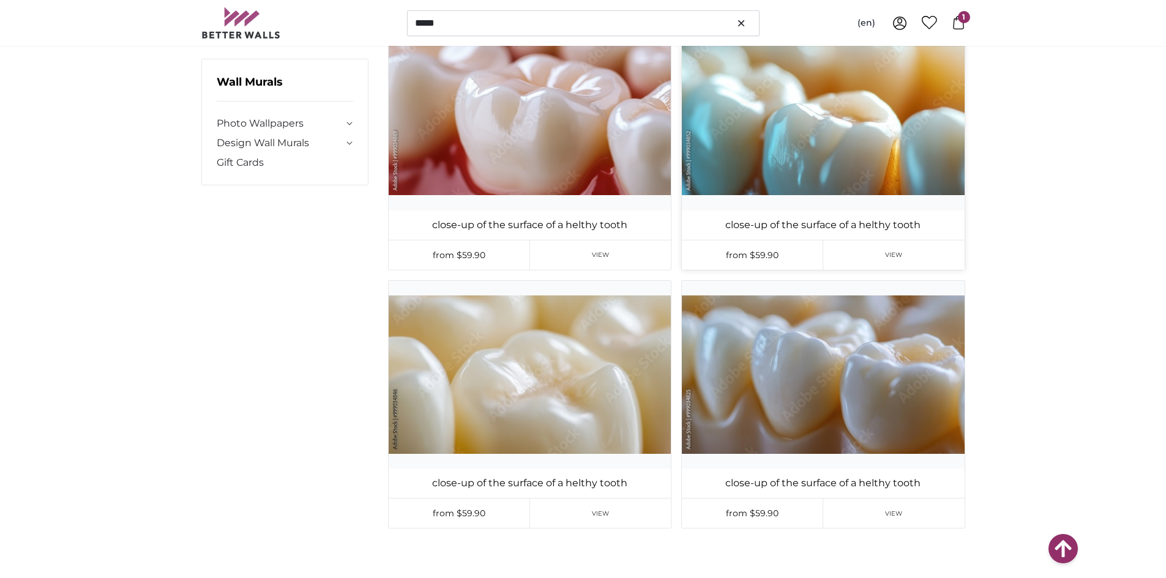
scroll to position [14811, 0]
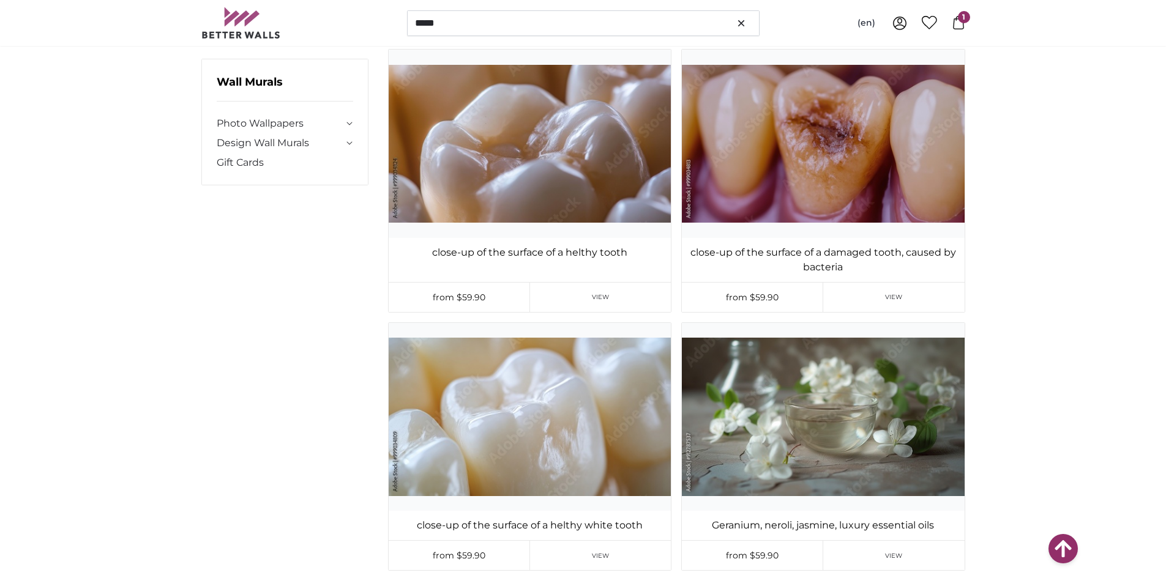
click at [1074, 549] on button at bounding box center [1063, 548] width 29 height 29
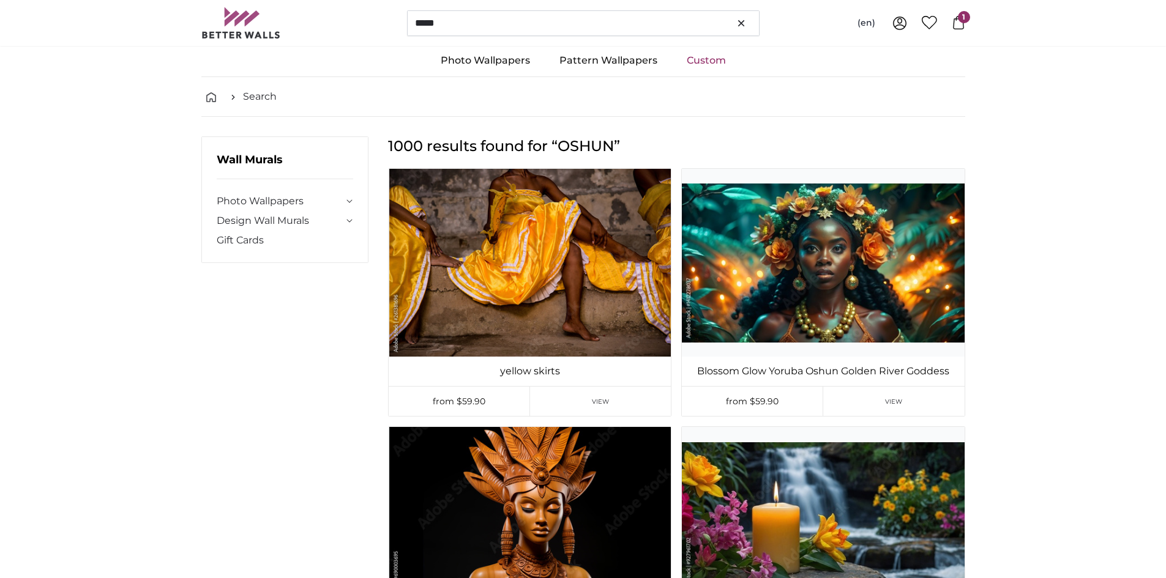
scroll to position [0, 0]
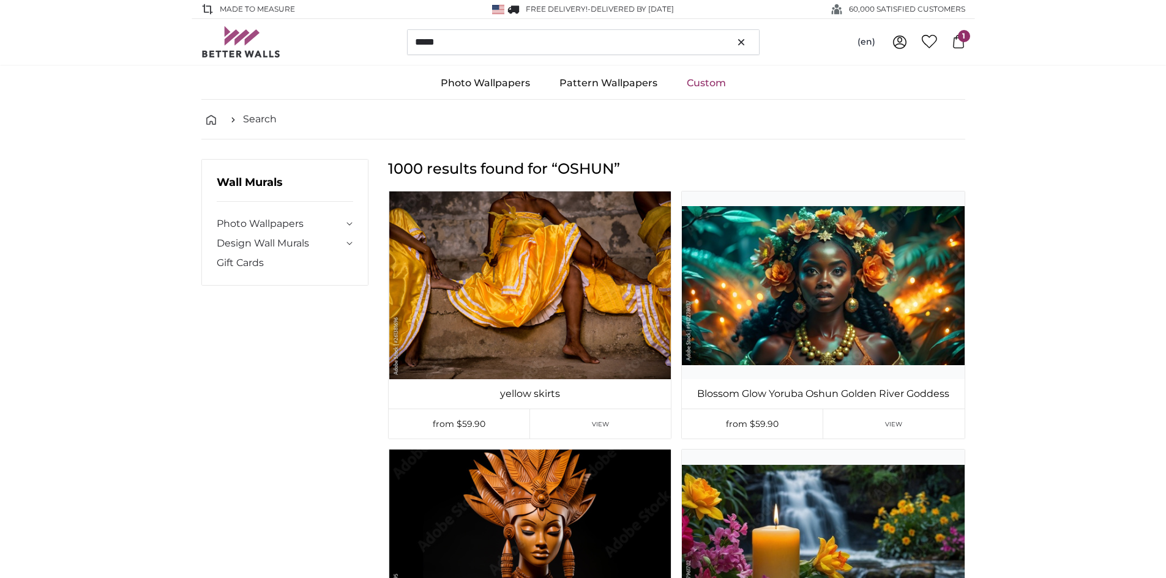
click at [960, 45] on icon at bounding box center [958, 41] width 13 height 13
